Goal: Task Accomplishment & Management: Complete application form

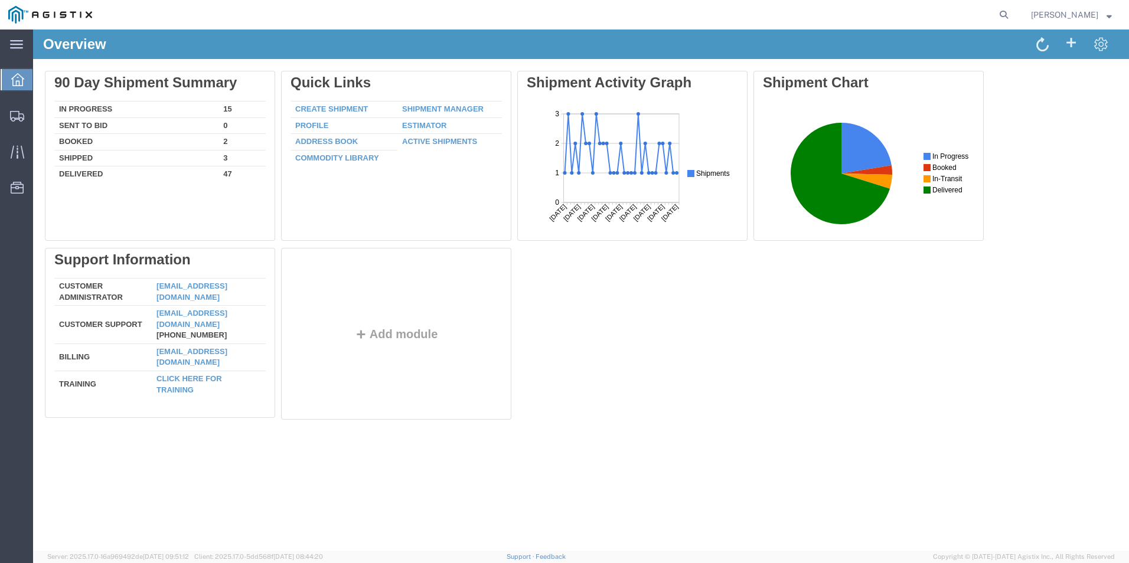
click at [17, 86] on icon at bounding box center [17, 79] width 13 height 13
click at [0, 0] on span "Create Shipment" at bounding box center [0, 0] width 0 height 0
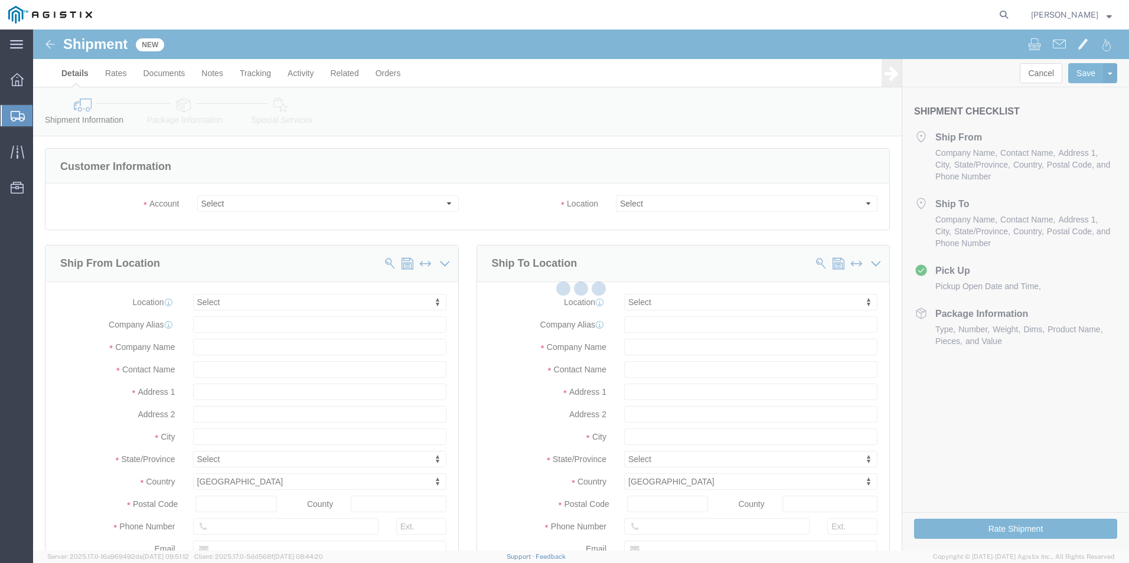
select select
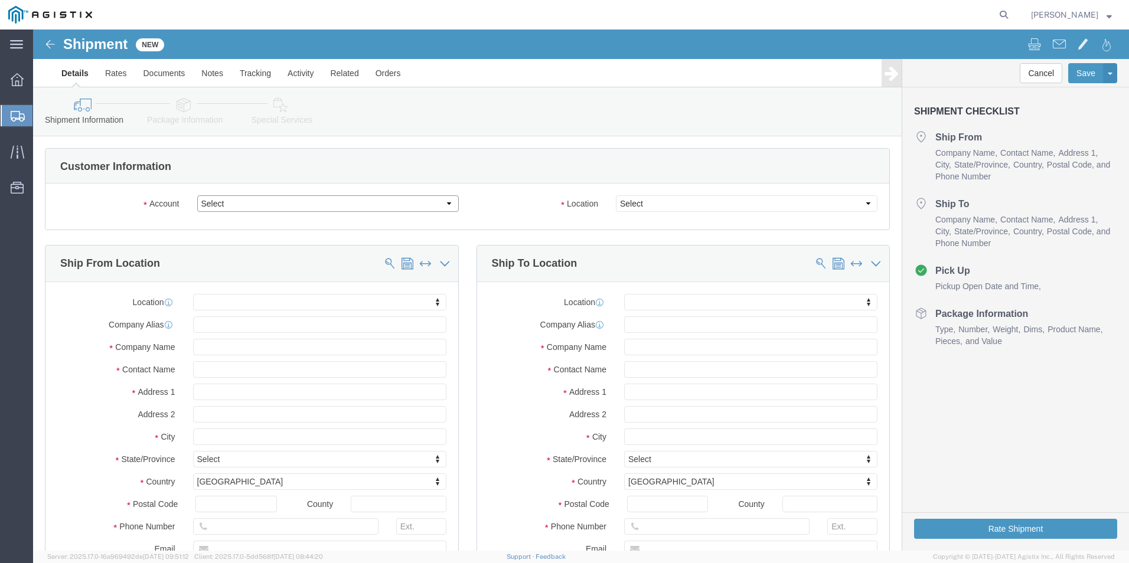
click select "Select Kerotest Manufacturing Corp PG&E"
select select "9596"
click select "Select Kerotest Manufacturing Corp PG&E"
select select "PURCHORD"
select select
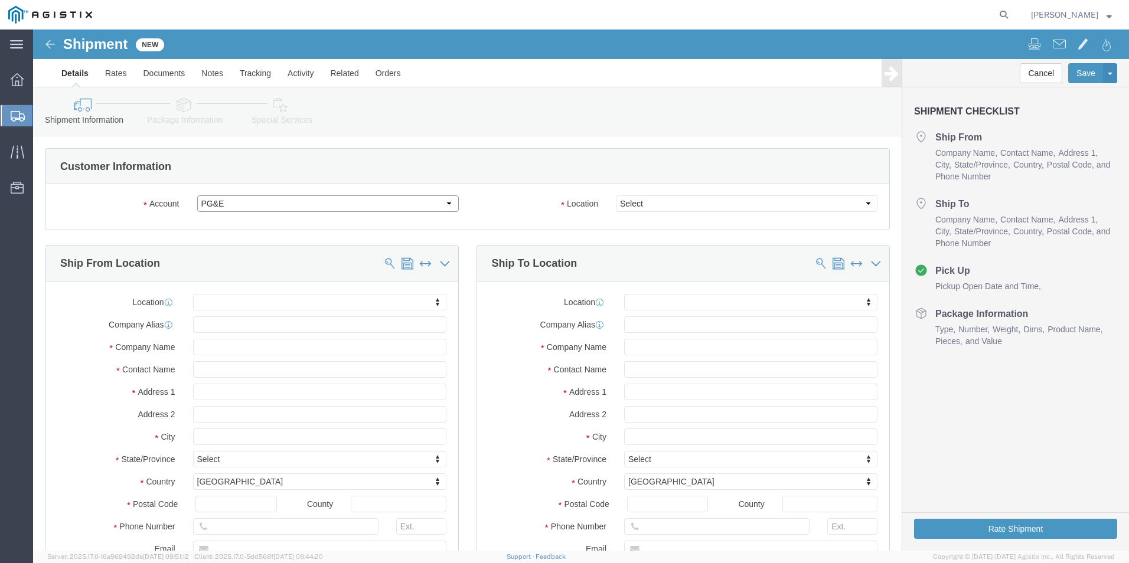
select select
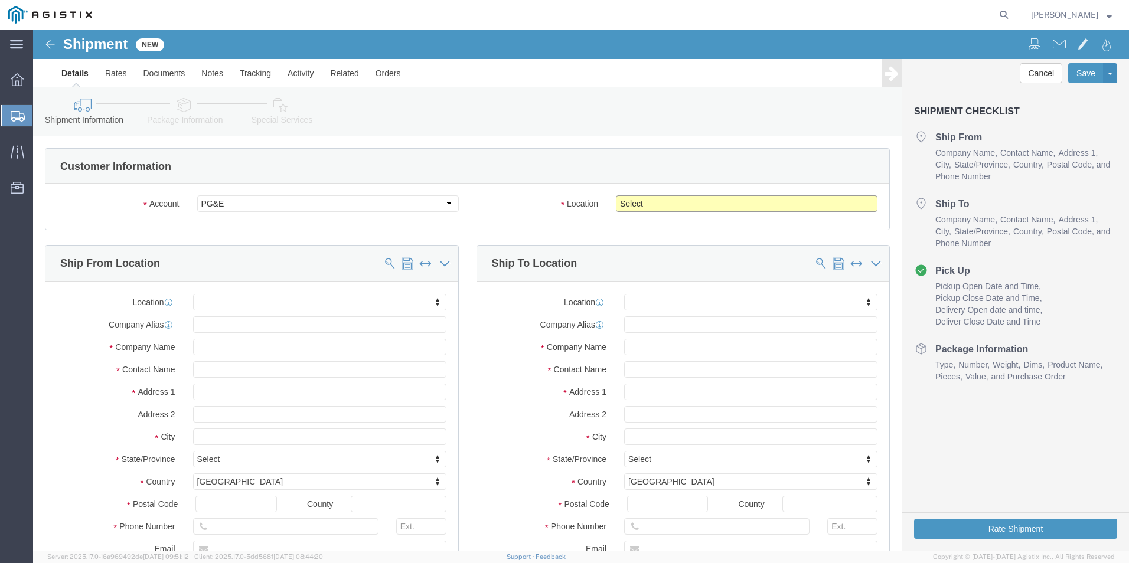
click select "Select All Others [GEOGRAPHIC_DATA] [GEOGRAPHIC_DATA] [GEOGRAPHIC_DATA] [GEOGRA…"
select select "19740"
click select "Select All Others [GEOGRAPHIC_DATA] [GEOGRAPHIC_DATA] [GEOGRAPHIC_DATA] [GEOGRA…"
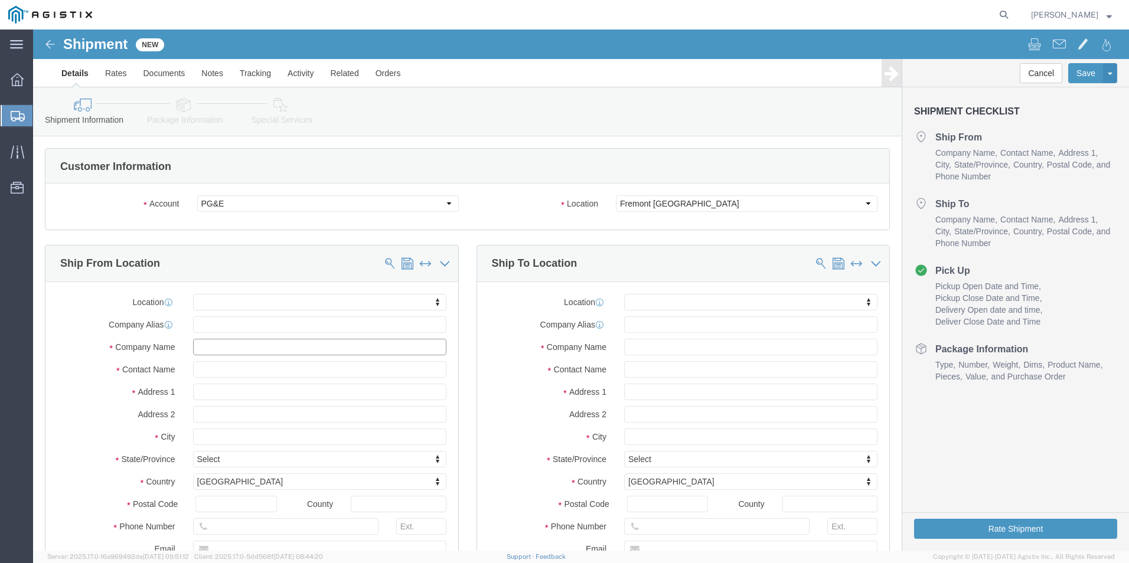
click input "text"
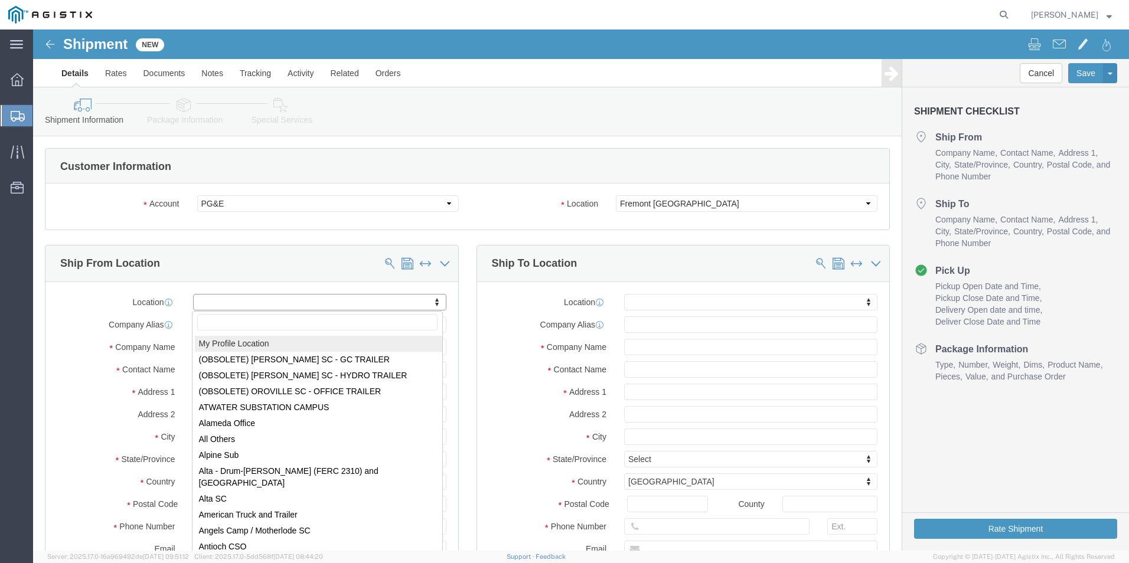
select select "MYPROFILE"
type input "[STREET_ADDRESS]"
type input "70350"
type input "[PHONE_NUMBER]"
type input "[EMAIL_ADDRESS][DOMAIN_NAME]"
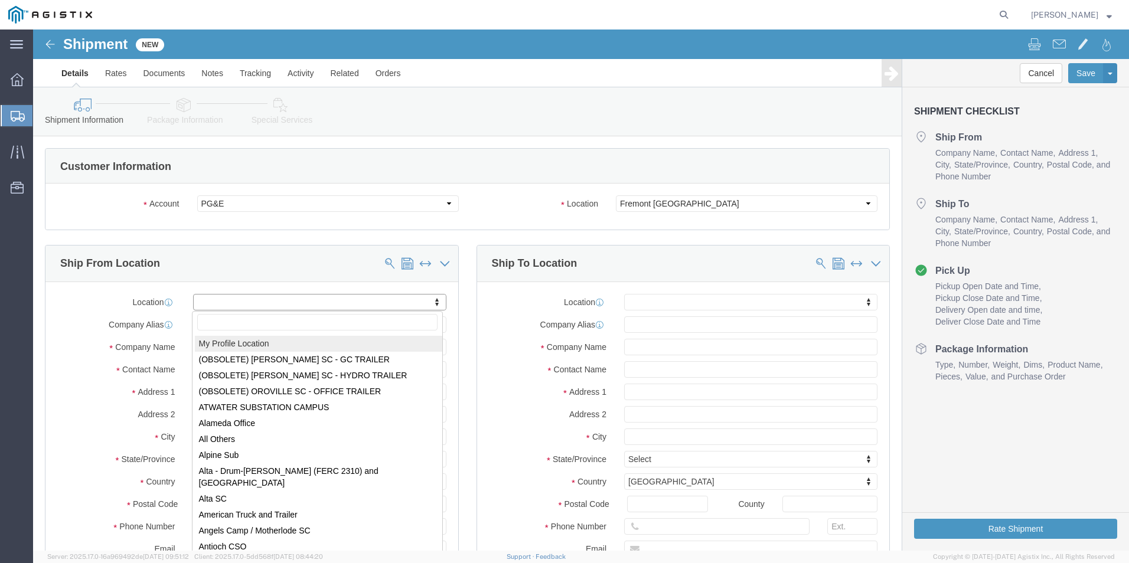
checkbox input "true"
type input "Kerotest Manufacturing Corp"
type input "[PERSON_NAME]"
type input "MANSURA"
select select "LA"
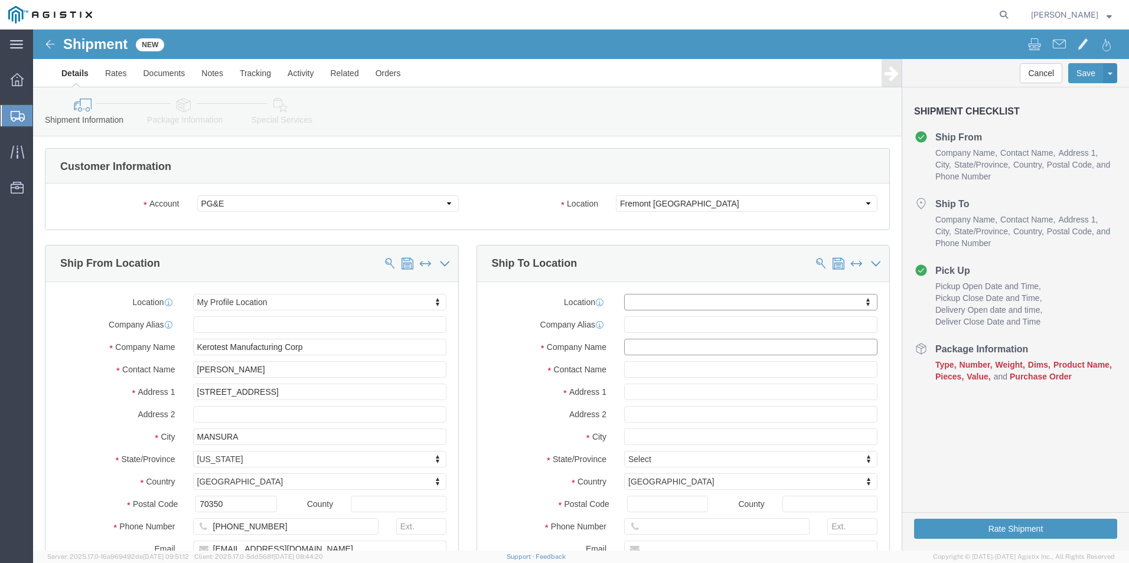
click input "text"
type input "P"
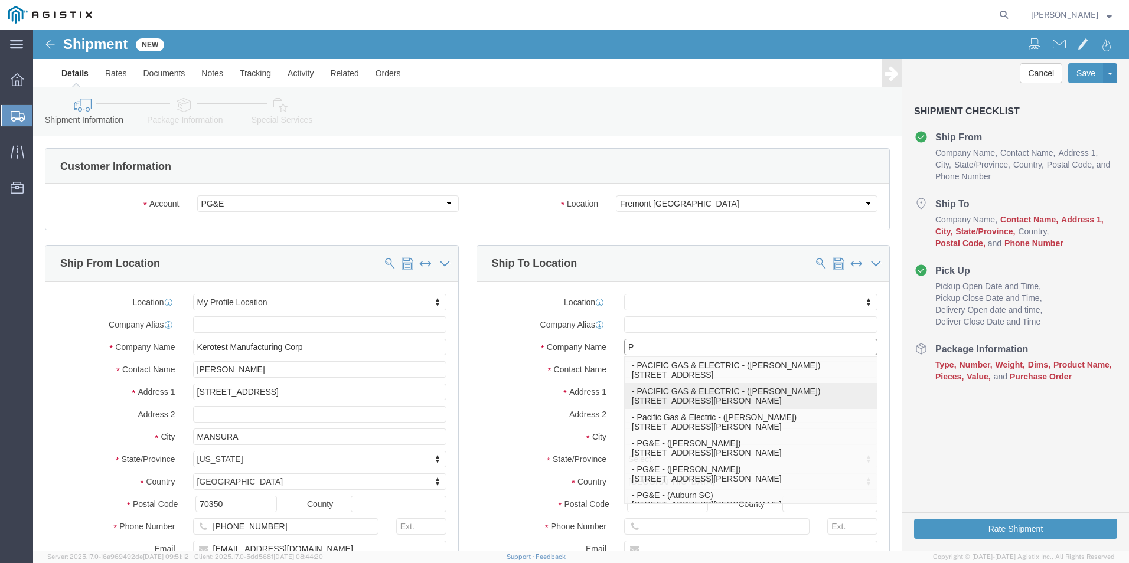
click p "- PACIFIC GAS & ELECTRIC - ([PERSON_NAME]) [STREET_ADDRESS][PERSON_NAME]"
select select
type input "[STREET_ADDRESS][PERSON_NAME]"
type input "94538"
type input "[PHONE_NUMBER]"
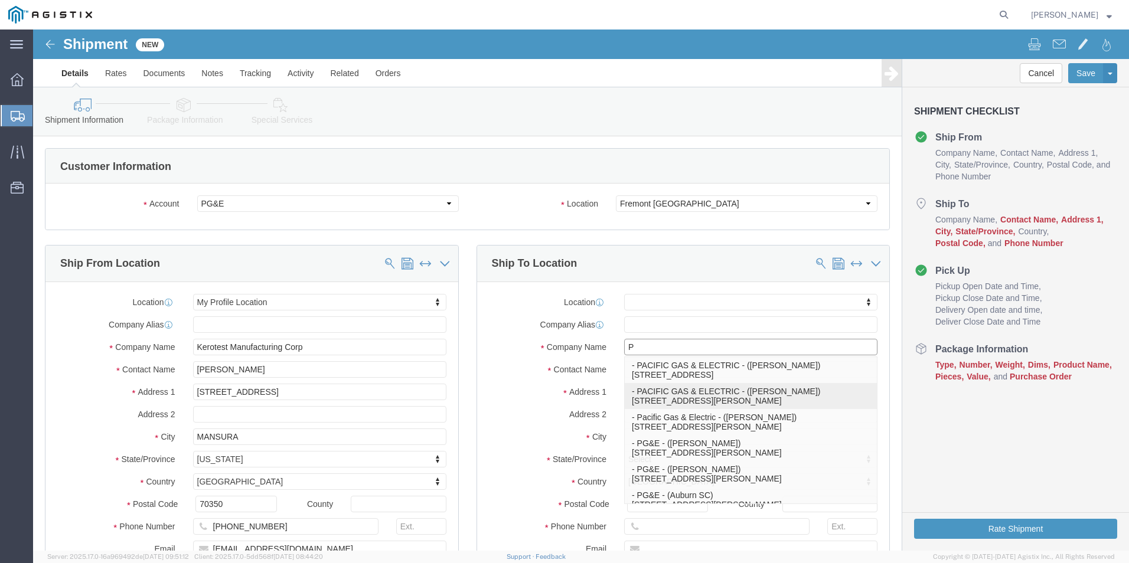
type input "PACIFIC GAS & ELECTRIC"
type input "[DEMOGRAPHIC_DATA][PERSON_NAME]"
type input "FREMONT"
select select "CA"
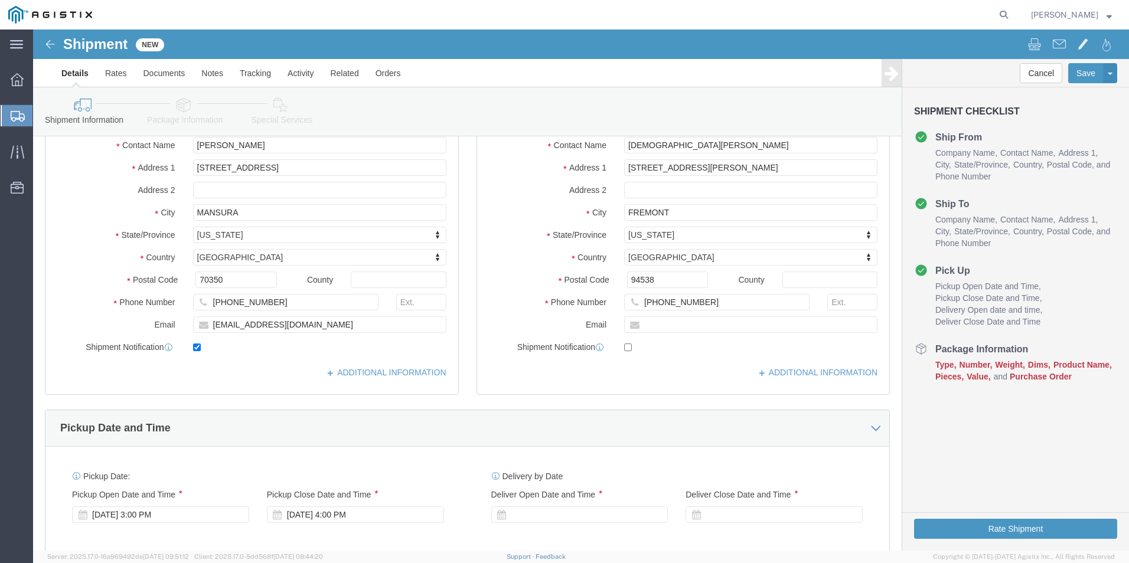
scroll to position [295, 0]
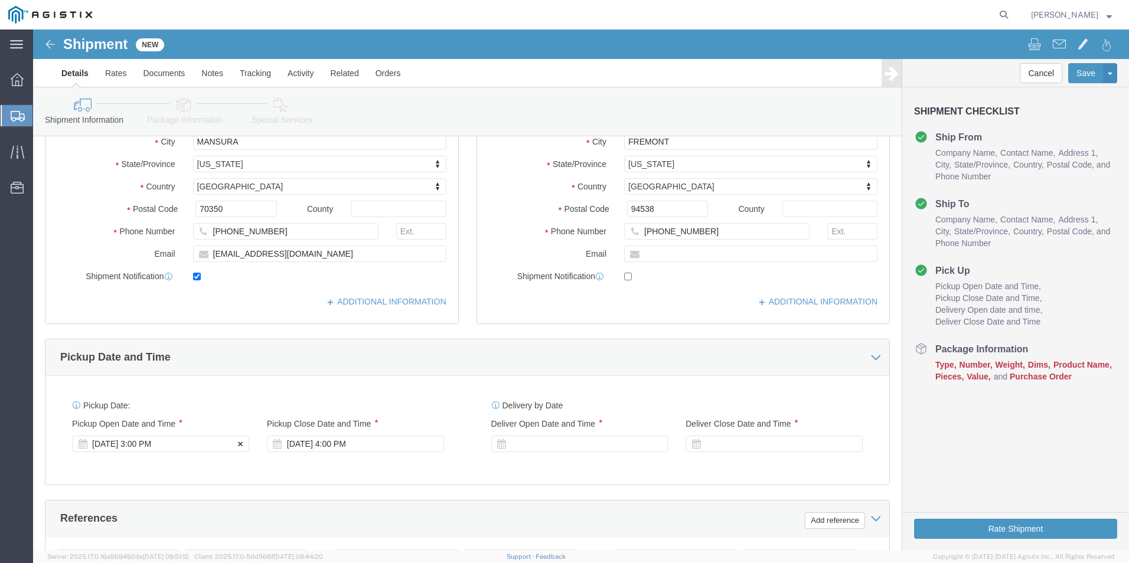
type input "PACIFIC GAS & ELECTRIC"
click div "[DATE] 3:00 PM"
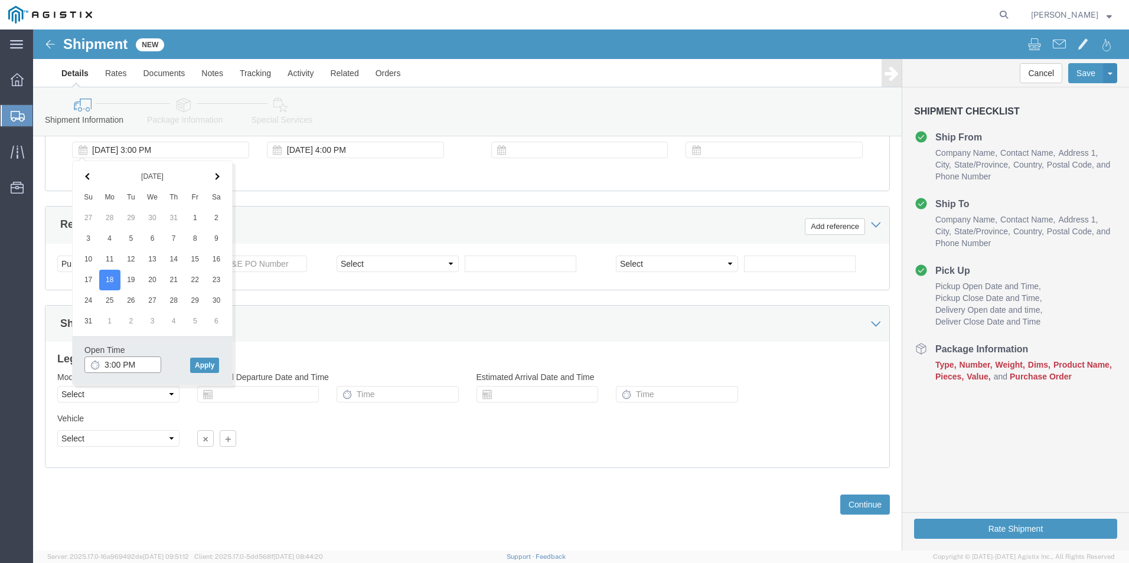
click input "3:00 PM"
type input "8:00 AM"
click div "Open Time 8:00 AM [DATE] 3:00 PM - [DATE] 3:00 PM Cancel Apply"
click button "Apply"
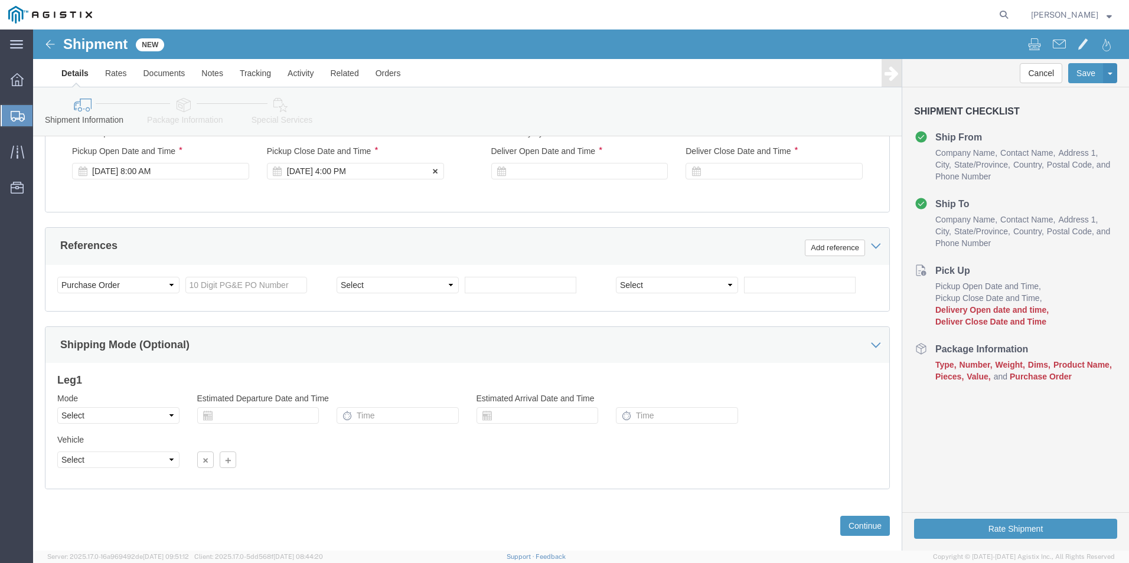
scroll to position [530, 0]
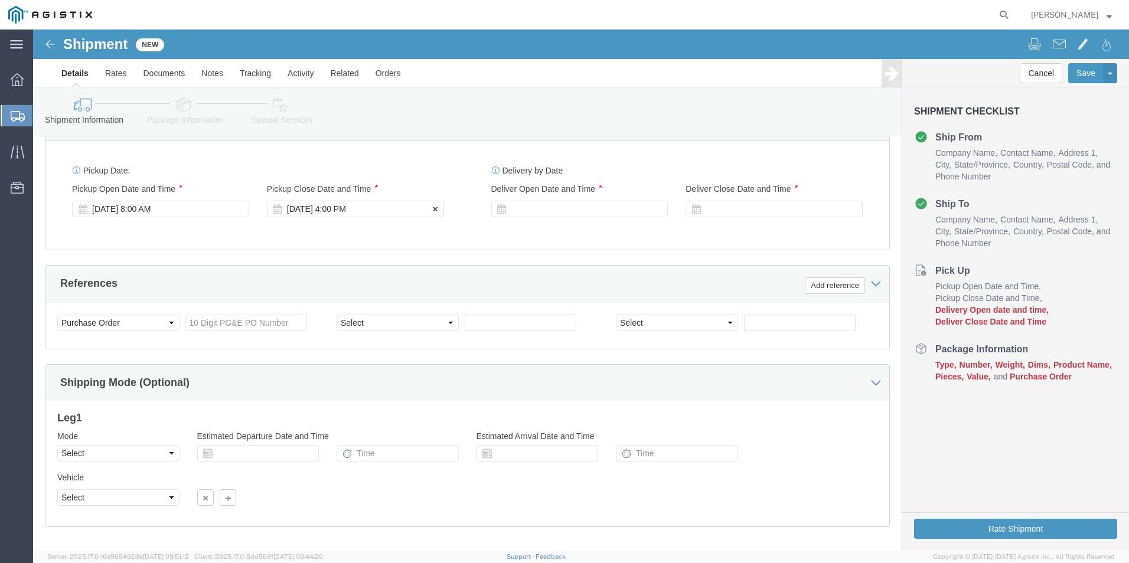
click div "[DATE] 4:00 PM"
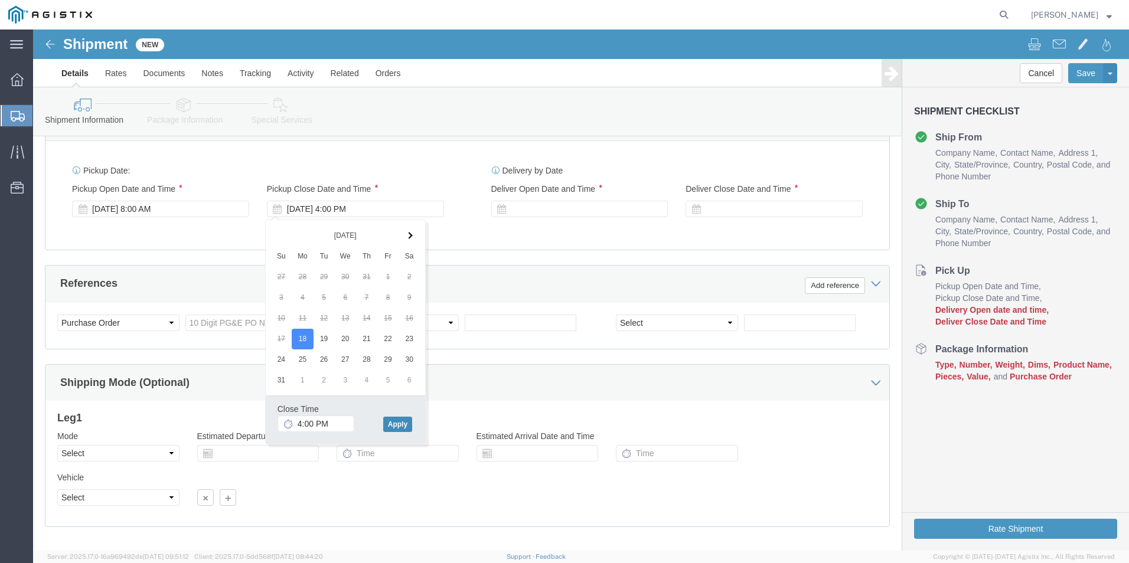
click button "Apply"
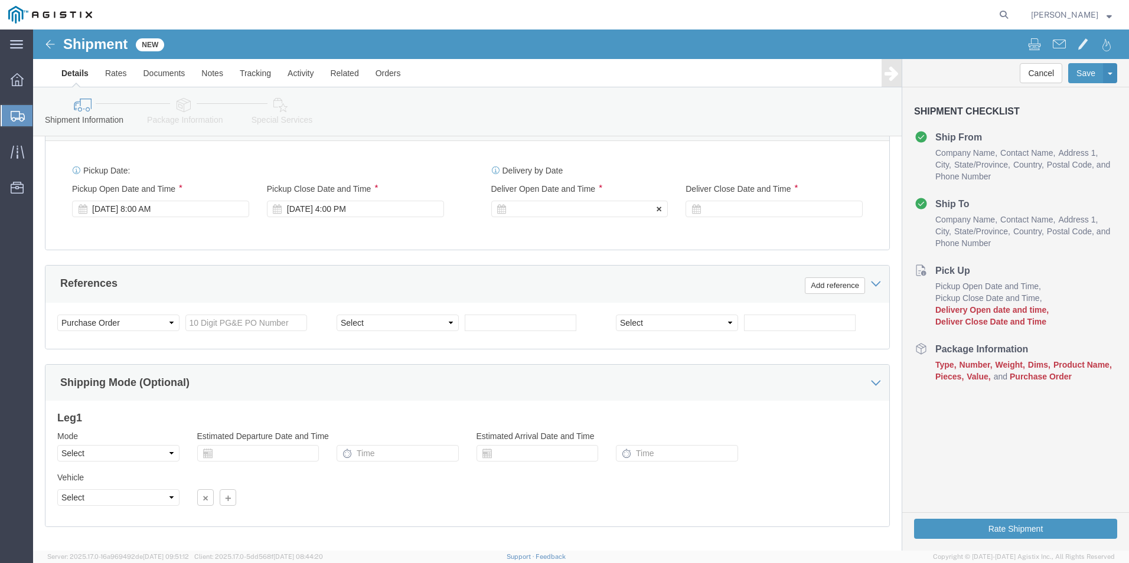
click div
click input "5:00 PM"
type input "8:00 AM"
click button "Apply"
click div
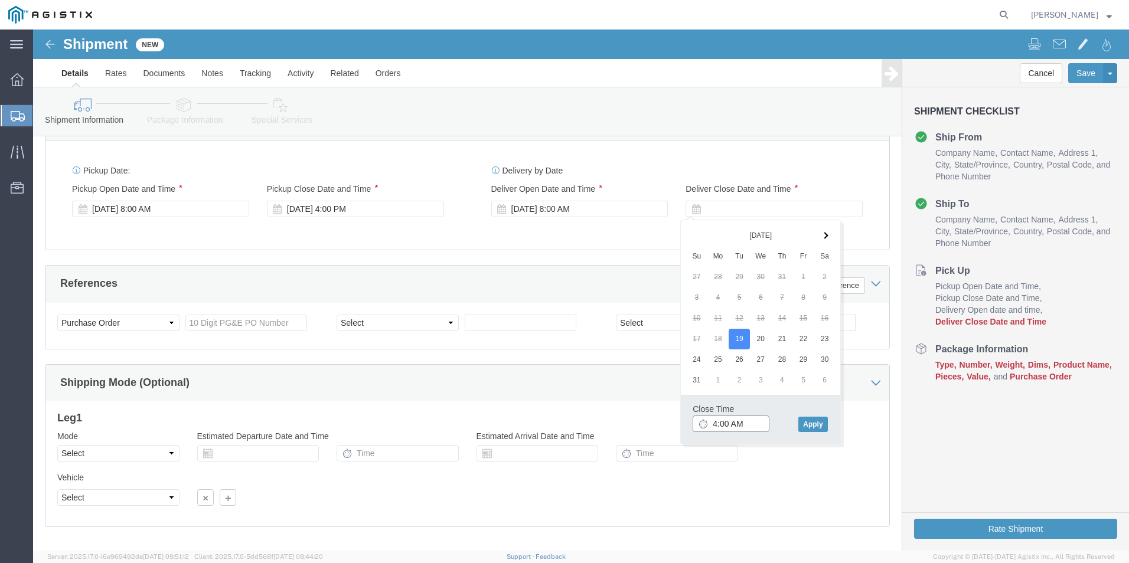
drag, startPoint x: 708, startPoint y: 395, endPoint x: 722, endPoint y: 393, distance: 13.8
click input "4:00 AM"
type input "4:00 PM"
click button "Apply"
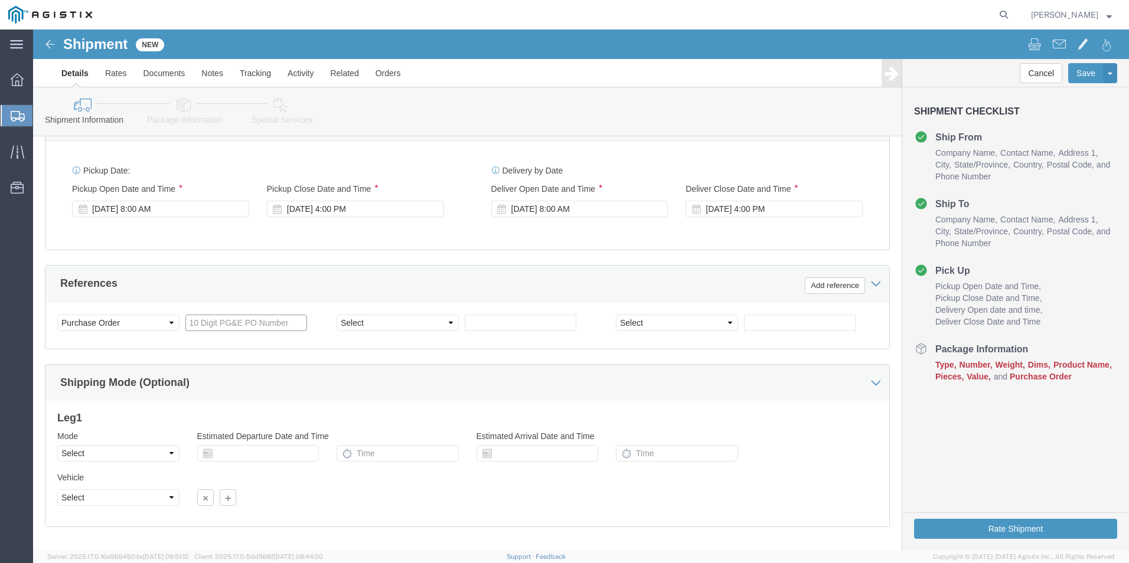
click input "text"
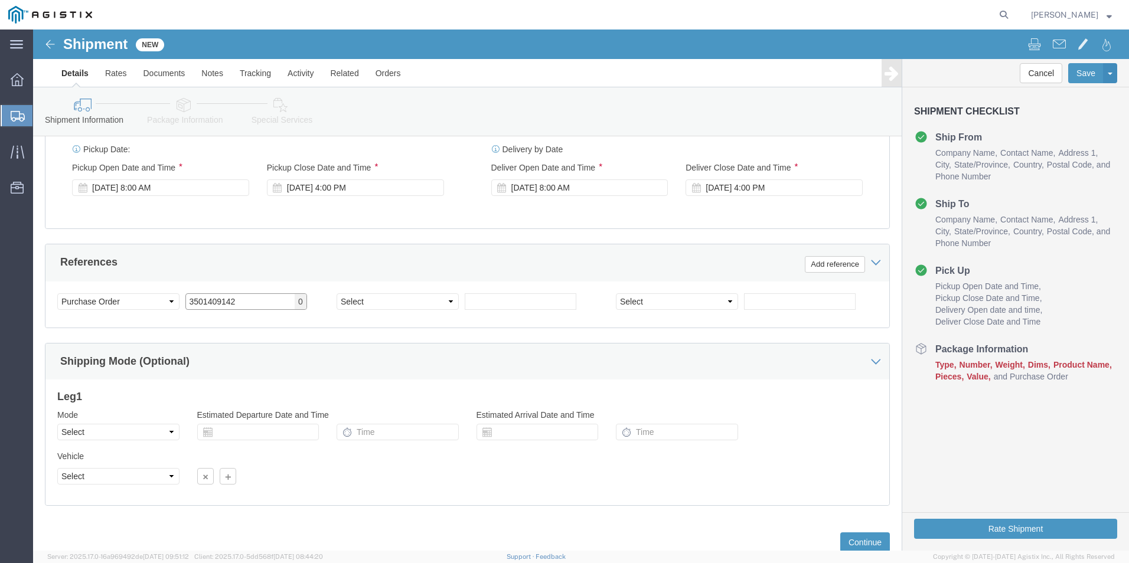
scroll to position [589, 0]
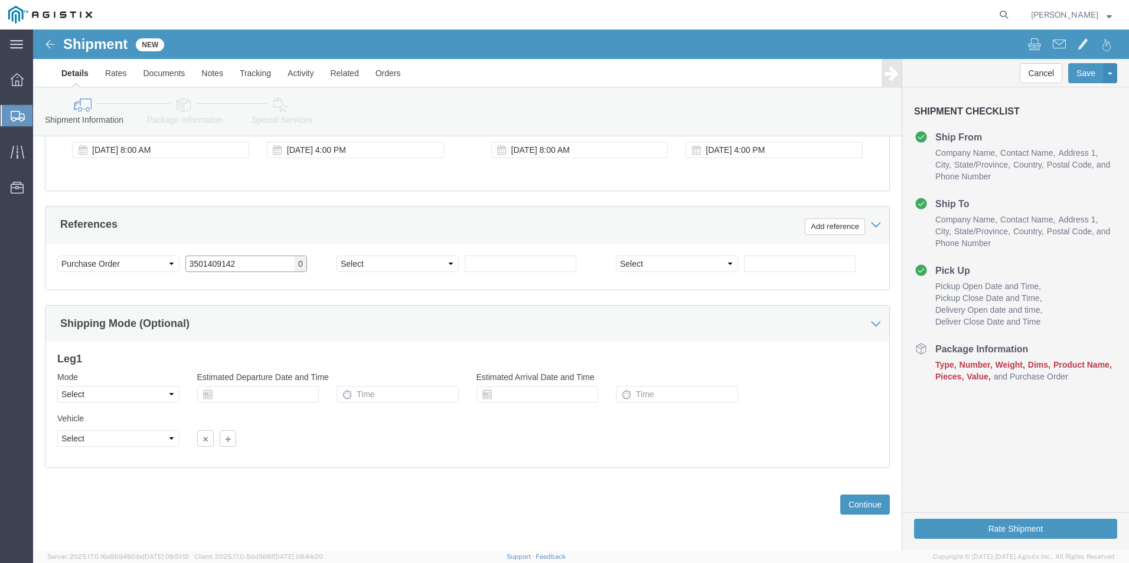
type input "3501409142"
click select "Select Air Less than Truckload Multi-Leg Ocean Freight Rail Small Parcel Truckl…"
select select "LTL"
click select "Select Air Less than Truckload Multi-Leg Ocean Freight Rail Small Parcel Truckl…"
click input "text"
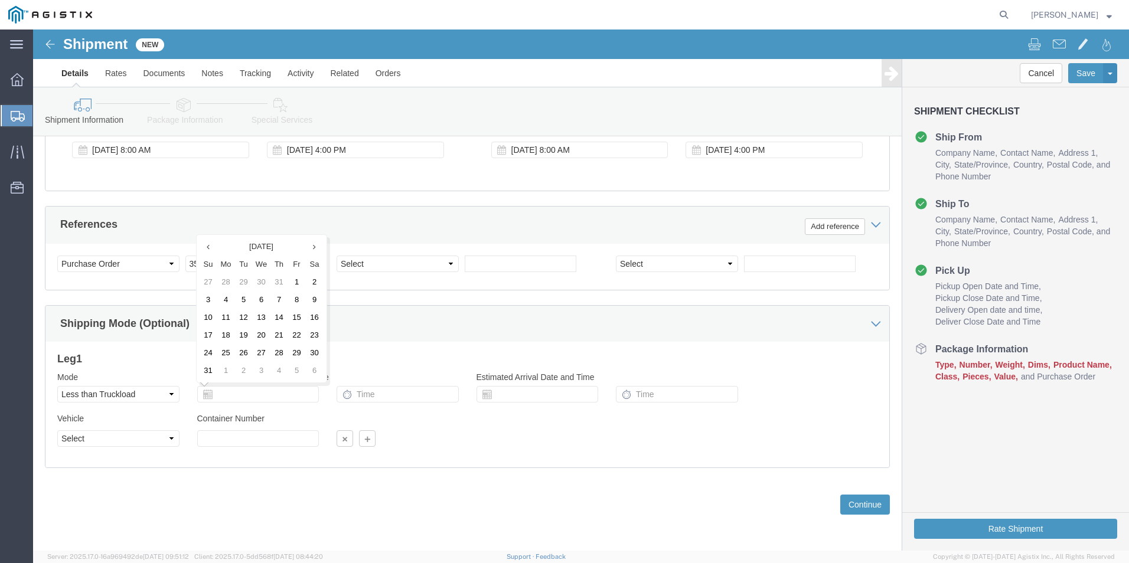
click div "Please fix the following errors Customer Information Account Select Kerotest Ma…"
drag, startPoint x: 817, startPoint y: 473, endPoint x: 810, endPoint y: 474, distance: 7.7
click button "Continue"
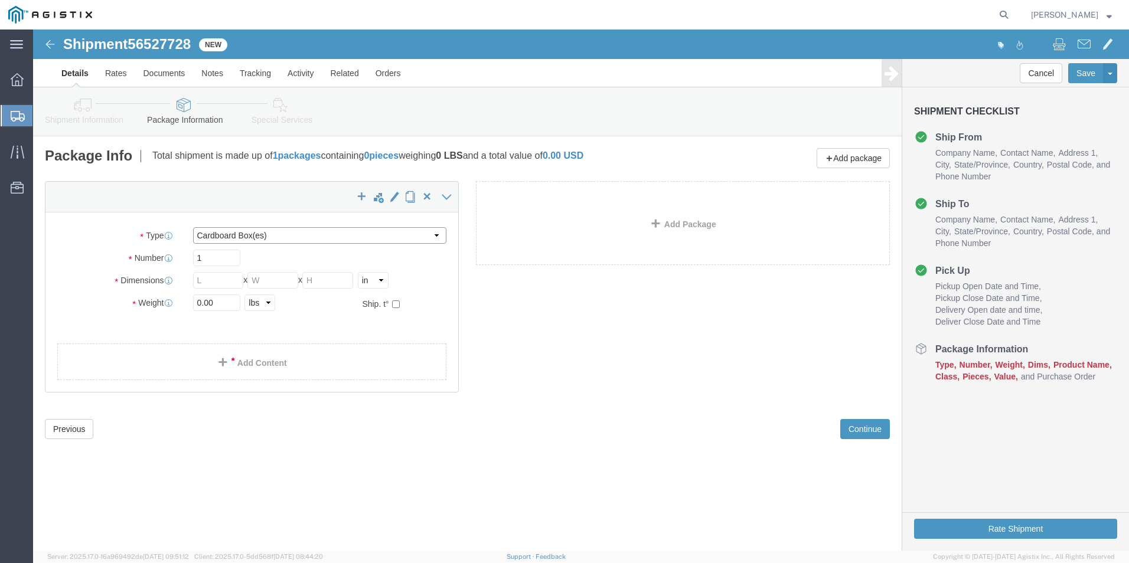
click select "Select Bulk Bundle(s) Cardboard Box(es) Carton(s) Crate(s) Drum(s) (Fiberboard)…"
select select "PSNS"
click select "Select Bulk Bundle(s) Cardboard Box(es) Carton(s) Crate(s) Drum(s) (Fiberboard)…"
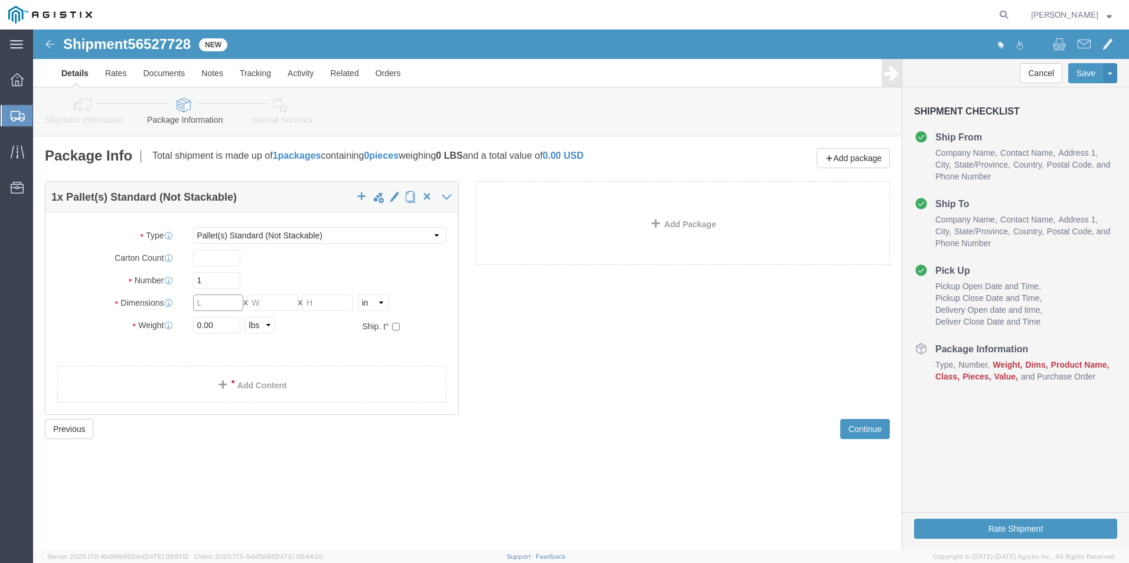
click input "text"
type input "42"
type input "12"
click input "1"
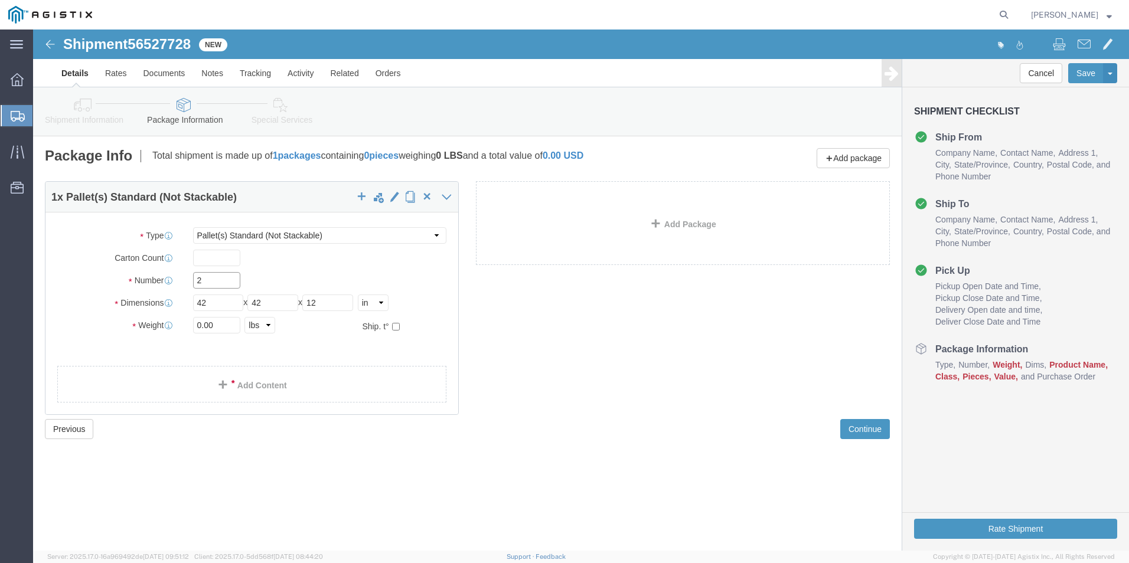
type input "2"
click input "0.00"
type input "0"
type input "955"
click div "2 x Pallet(s) Standard (Not Stackable) Package Type Select Bulk Bundle(s) Cardb…"
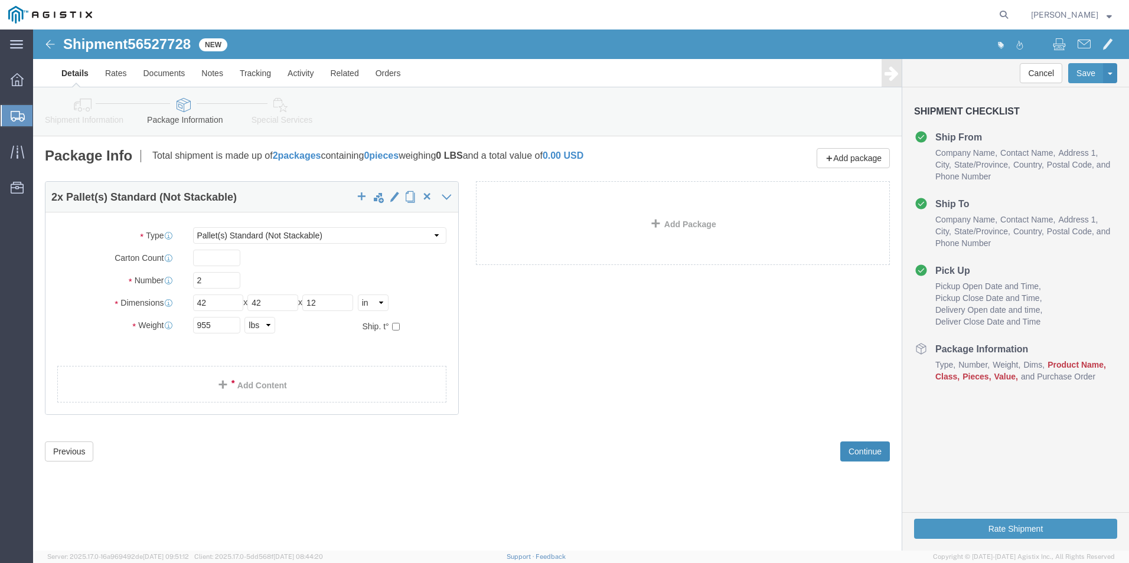
click button "Continue"
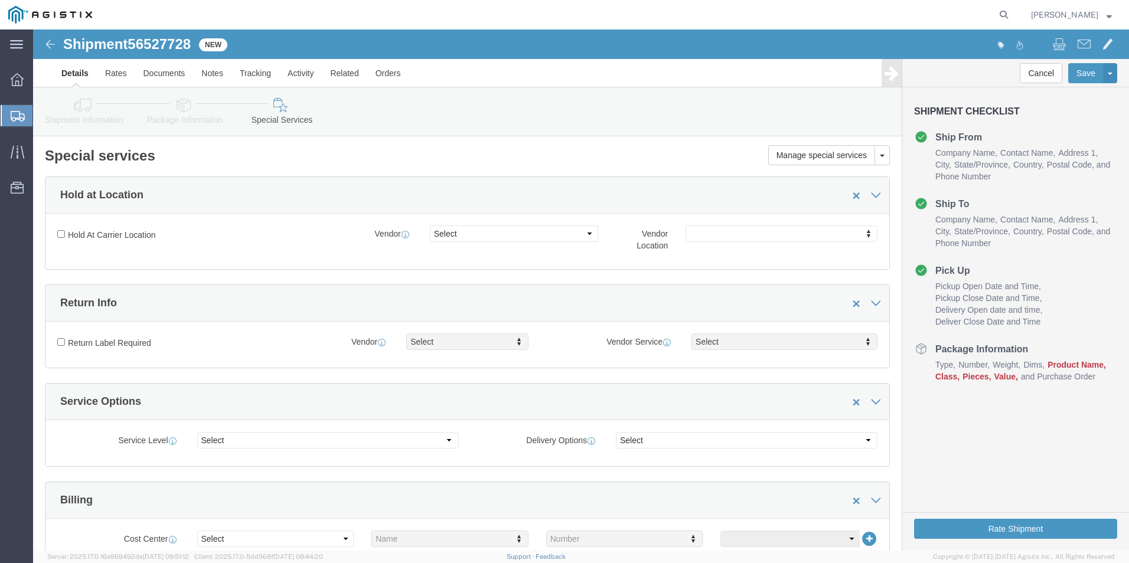
click icon
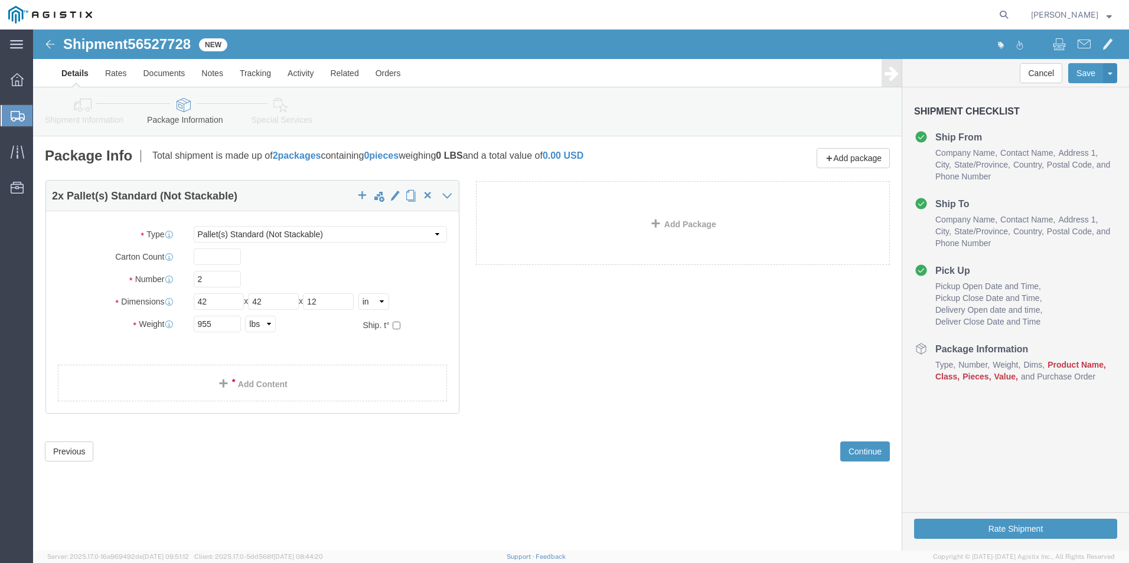
click div "2 x Pallet(s) Standard (Not Stackable) Package Type Select Bulk Bundle(s) Cardb…"
click link "Add Content"
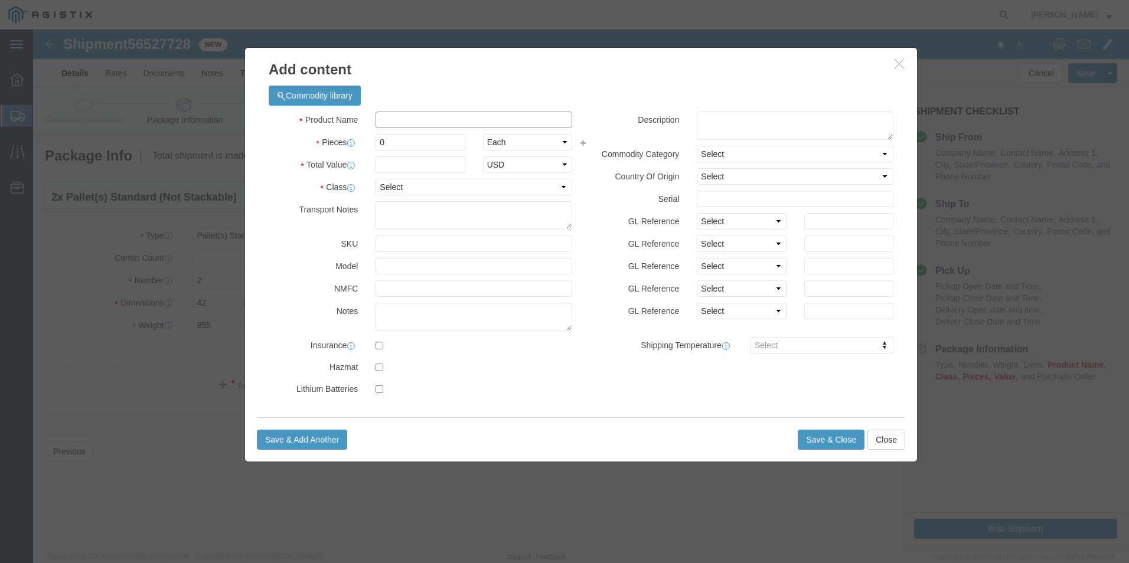
click input "text"
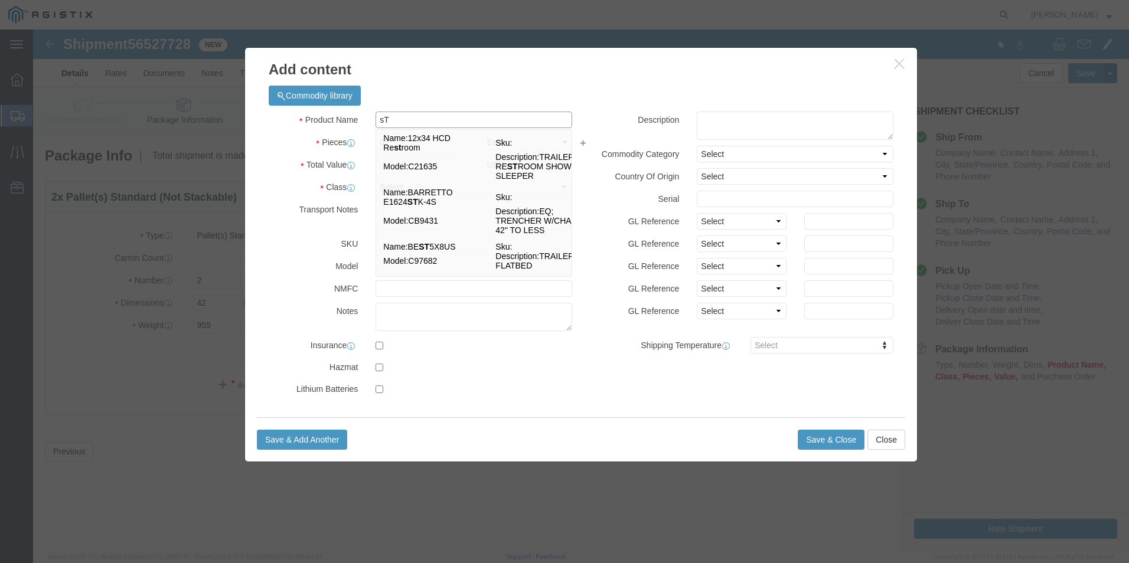
type input "s"
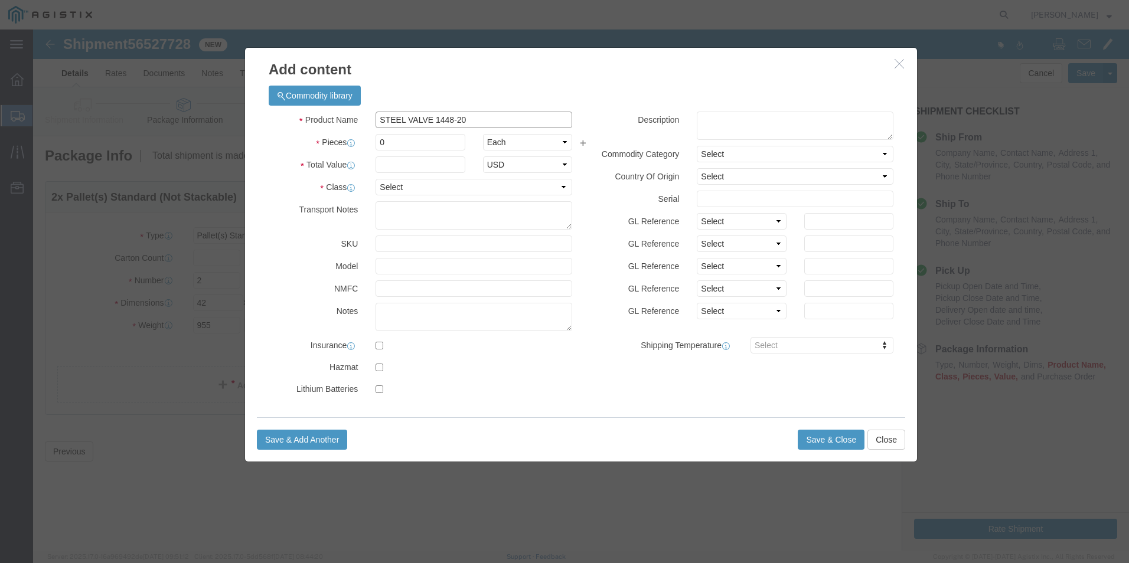
type input "STEEL VALVE 1448-20"
click input "0"
type input "34"
type input "4500"
select select "USD"
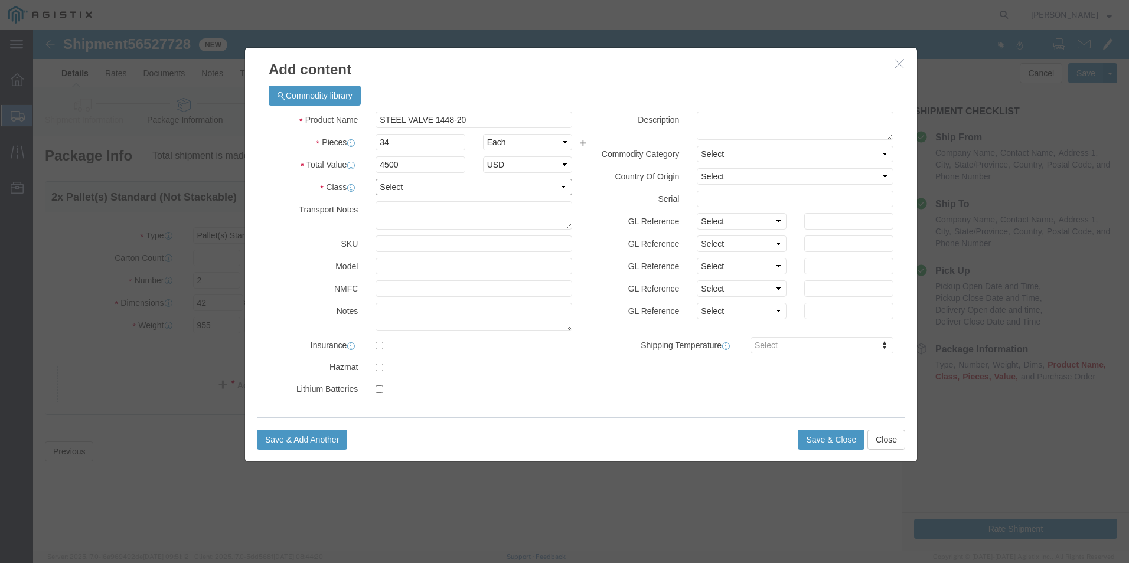
click select "Select 50 55 60 65 70 85 92.5 100 125 175 250 300 400"
select select "50"
click select "Select 50 55 60 65 70 85 92.5 100 125 175 250 300 400"
click button "Save & Close"
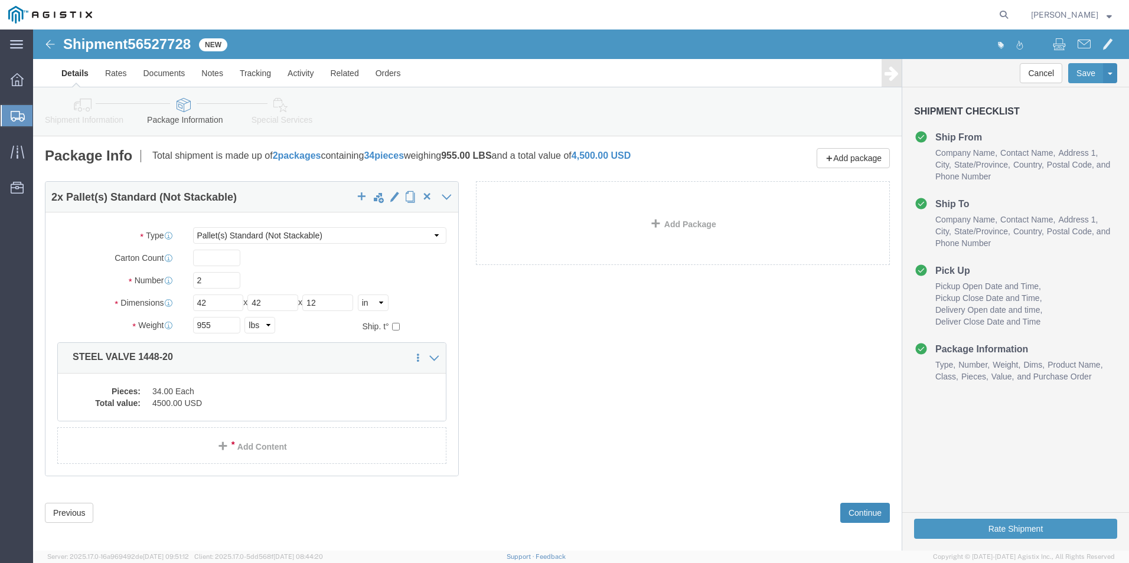
click button "Continue"
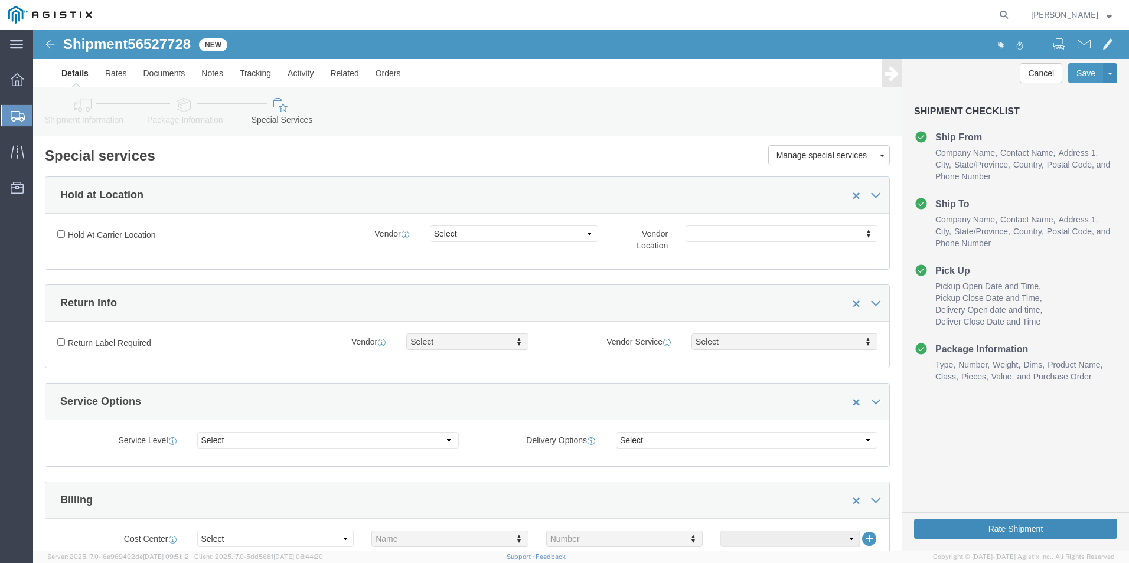
click button "Rate Shipment"
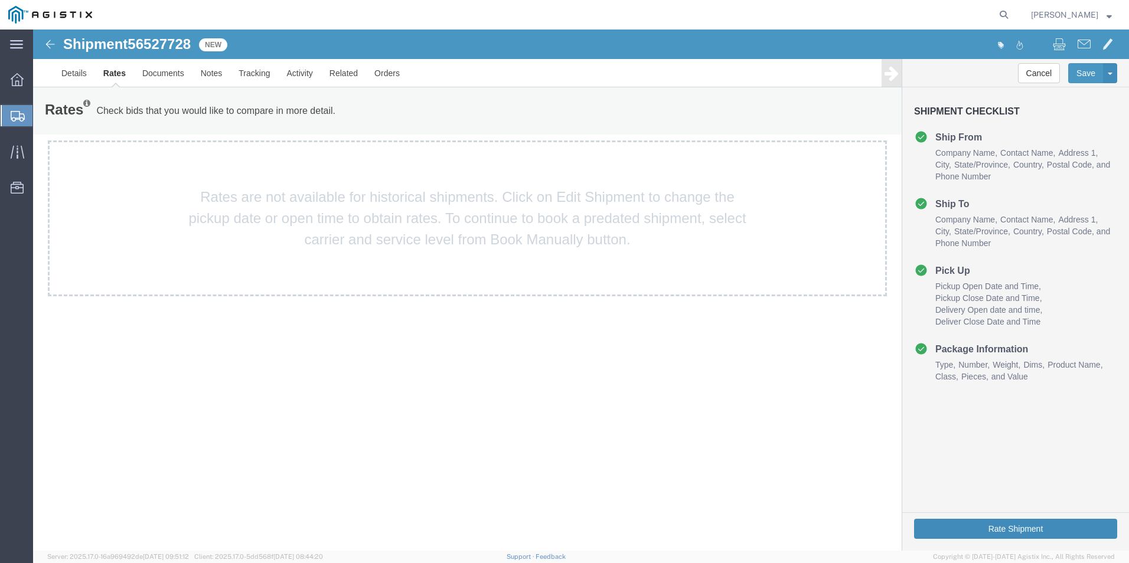
click at [950, 525] on button "Rate Shipment" at bounding box center [1015, 529] width 203 height 20
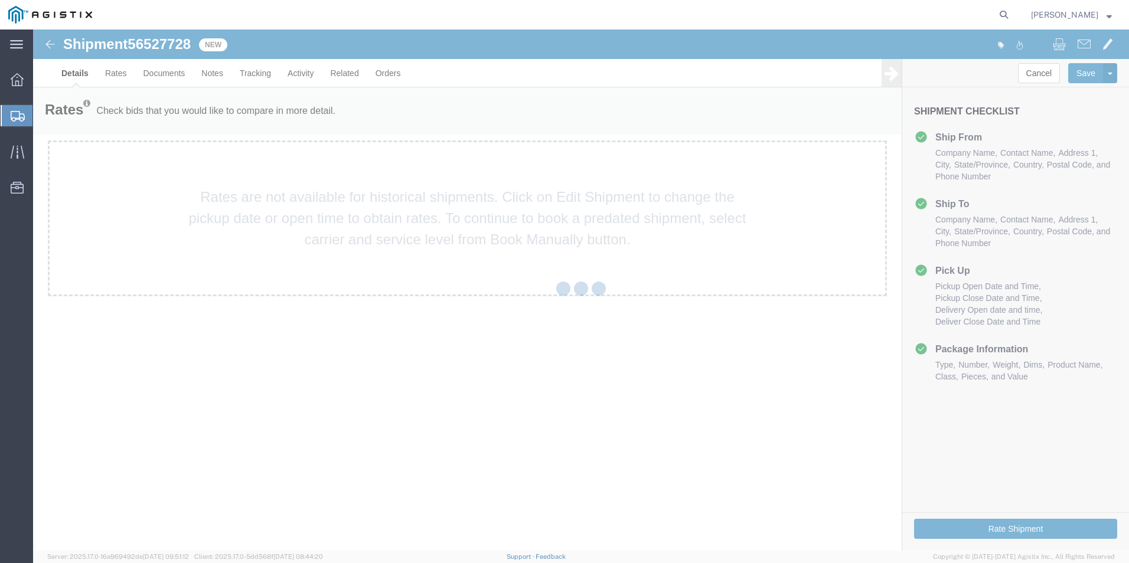
select select "51371"
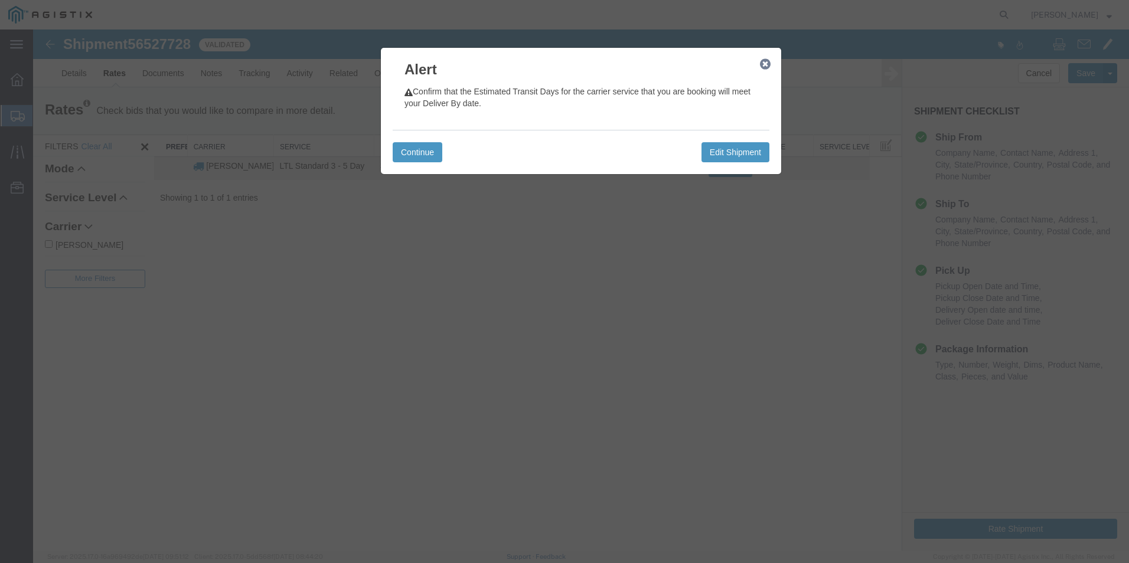
click at [764, 62] on icon "button" at bounding box center [765, 64] width 11 height 9
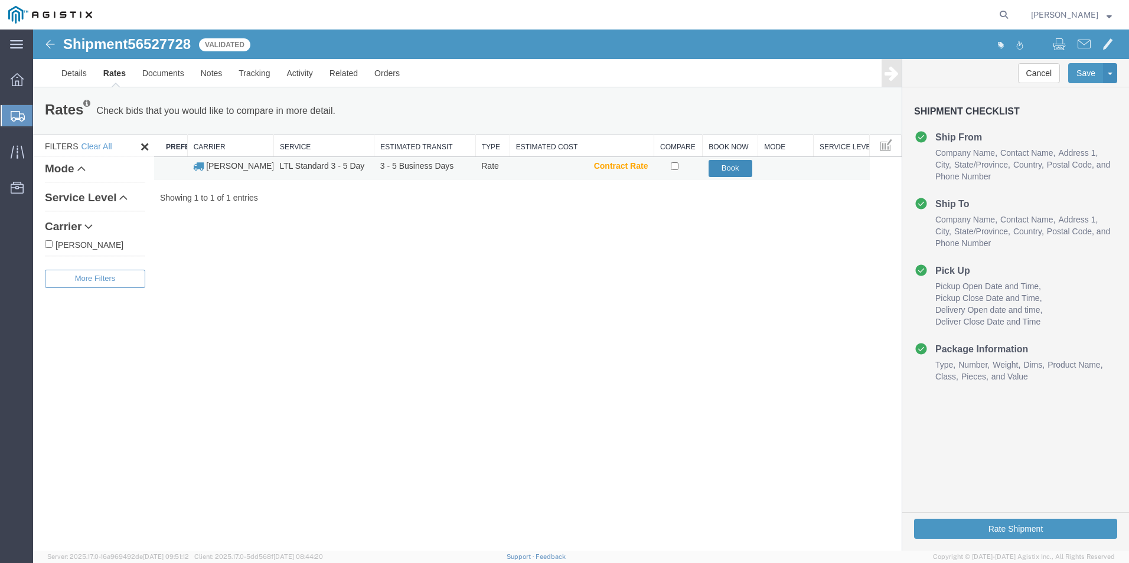
drag, startPoint x: 721, startPoint y: 168, endPoint x: 698, endPoint y: 164, distance: 23.4
click at [721, 168] on button "Book" at bounding box center [731, 168] width 44 height 17
